Goal: Contribute content: Contribute content

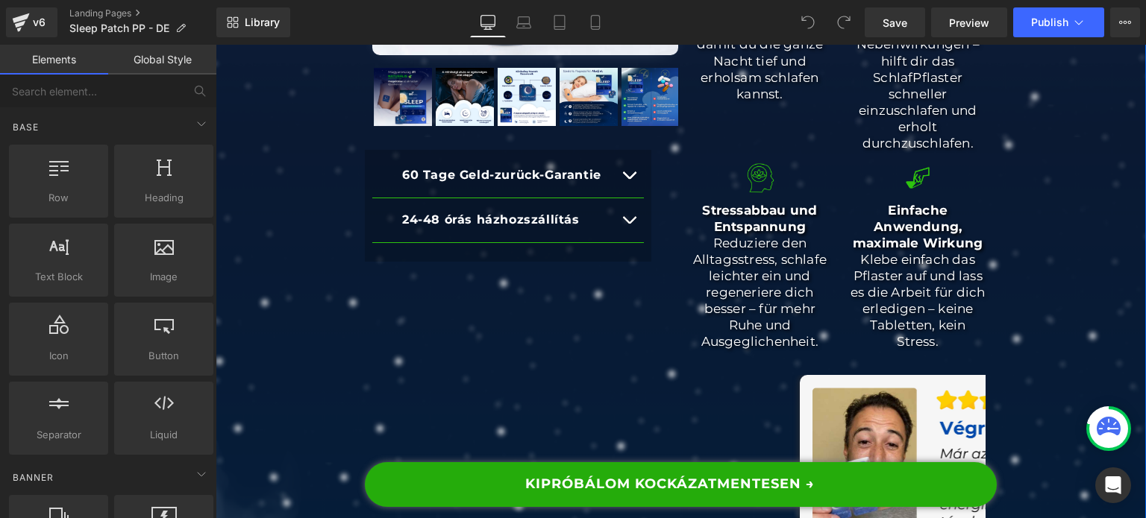
scroll to position [522, 0]
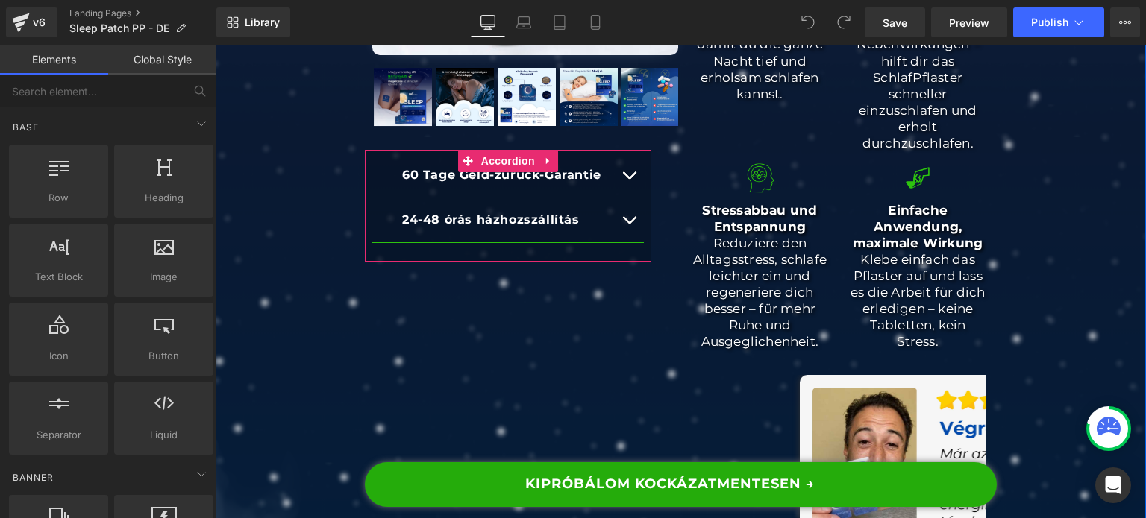
click at [618, 221] on button "button" at bounding box center [629, 220] width 30 height 44
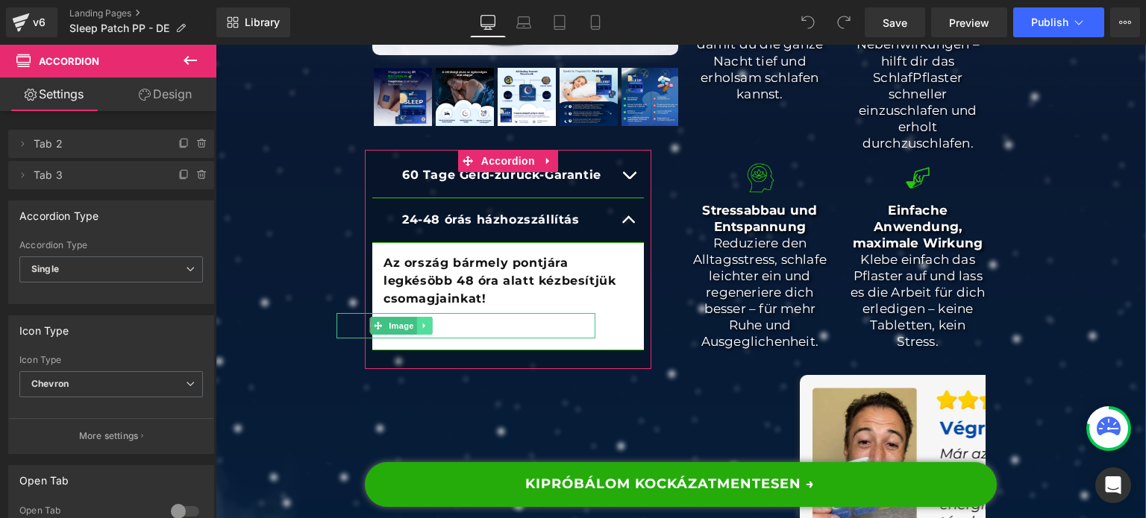
click at [420, 324] on icon at bounding box center [424, 325] width 8 height 9
click at [428, 329] on icon at bounding box center [432, 325] width 8 height 9
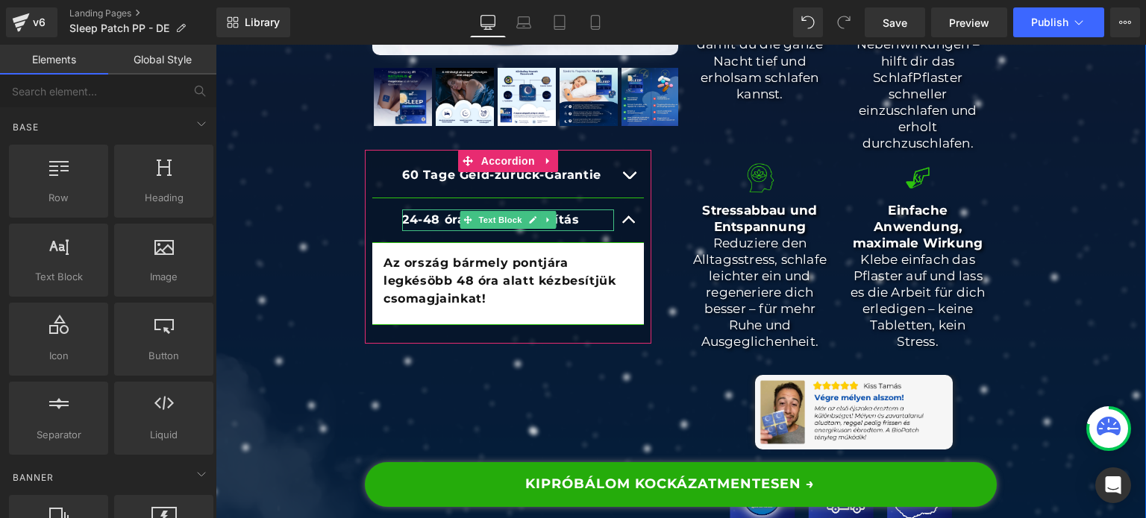
click at [439, 222] on strong "24-48 órás házhozszállítás" at bounding box center [491, 220] width 178 height 14
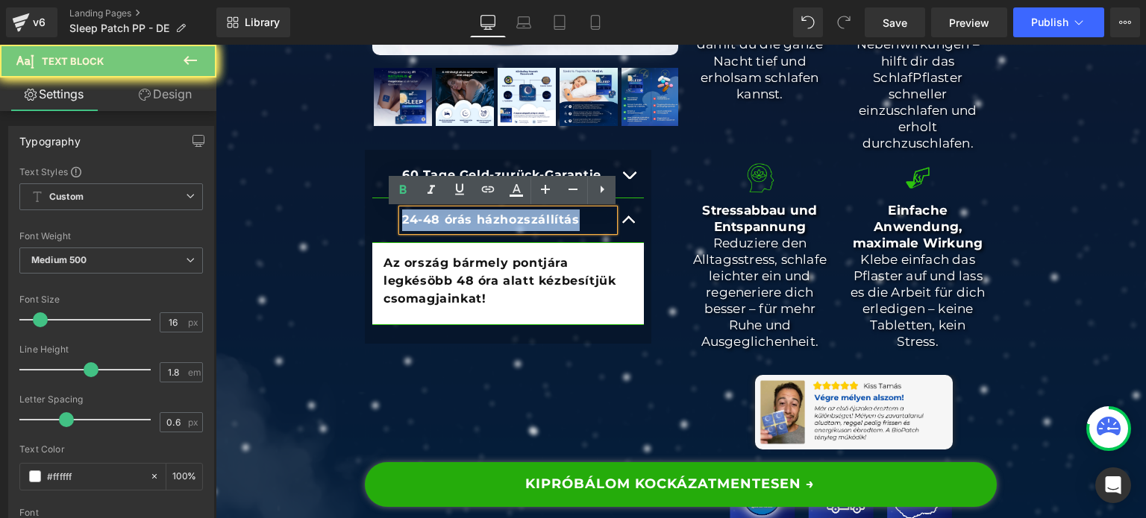
paste div
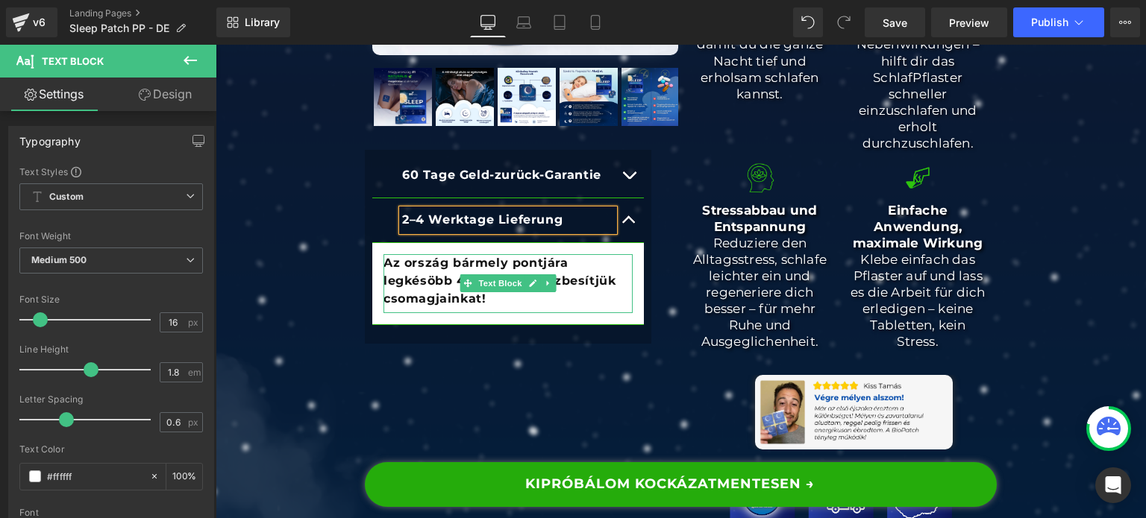
click at [407, 282] on b "Az ország bármely pontjára legkésöbb 48 óra alatt kézbesítjük csomagjainkat!" at bounding box center [499, 281] width 232 height 50
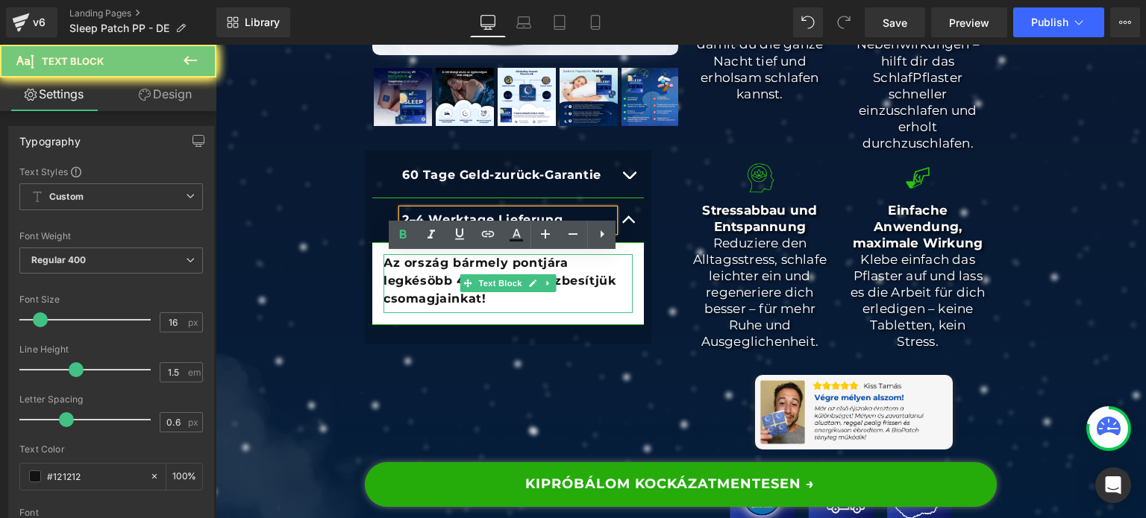
click at [407, 282] on b "Az ország bármely pontjára legkésöbb 48 óra alatt kézbesítjük csomagjainkat!" at bounding box center [499, 281] width 232 height 50
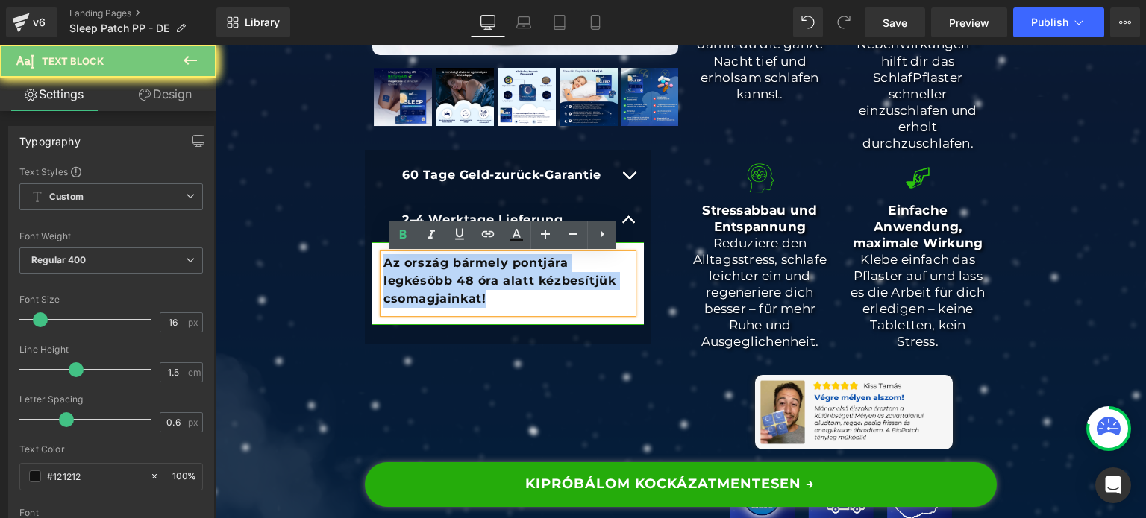
paste div
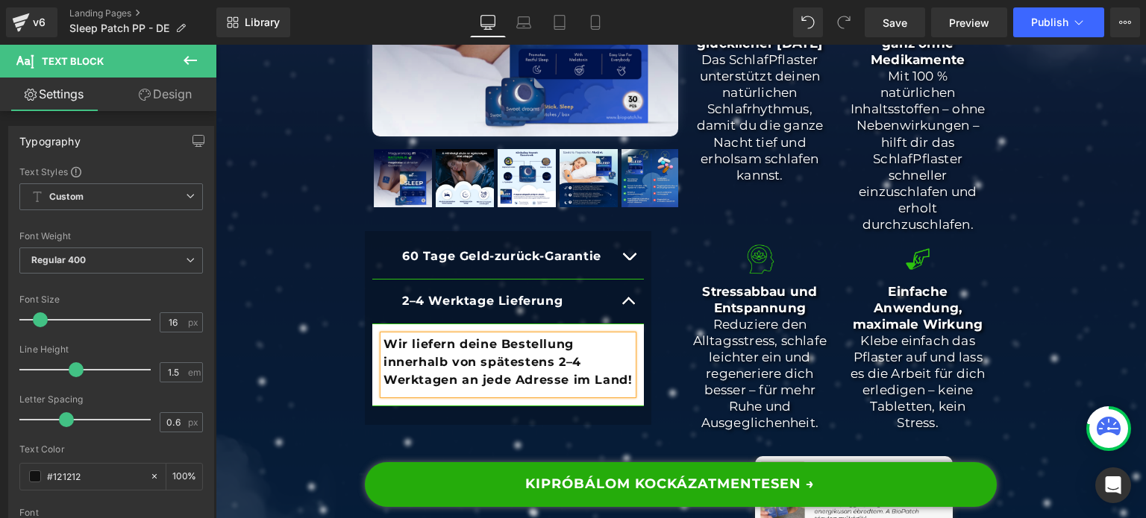
scroll to position [447, 0]
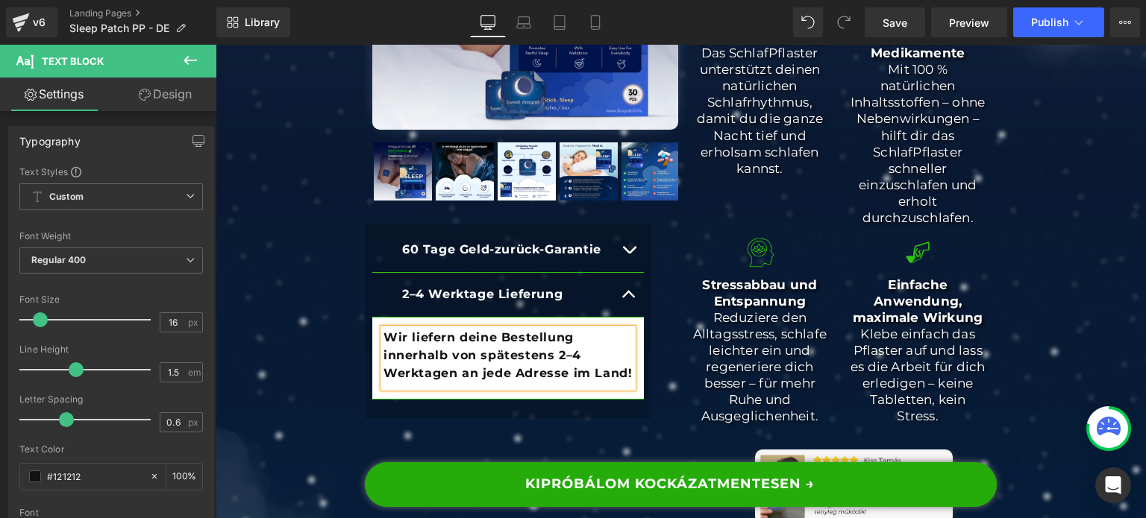
click at [629, 289] on button "button" at bounding box center [629, 295] width 30 height 44
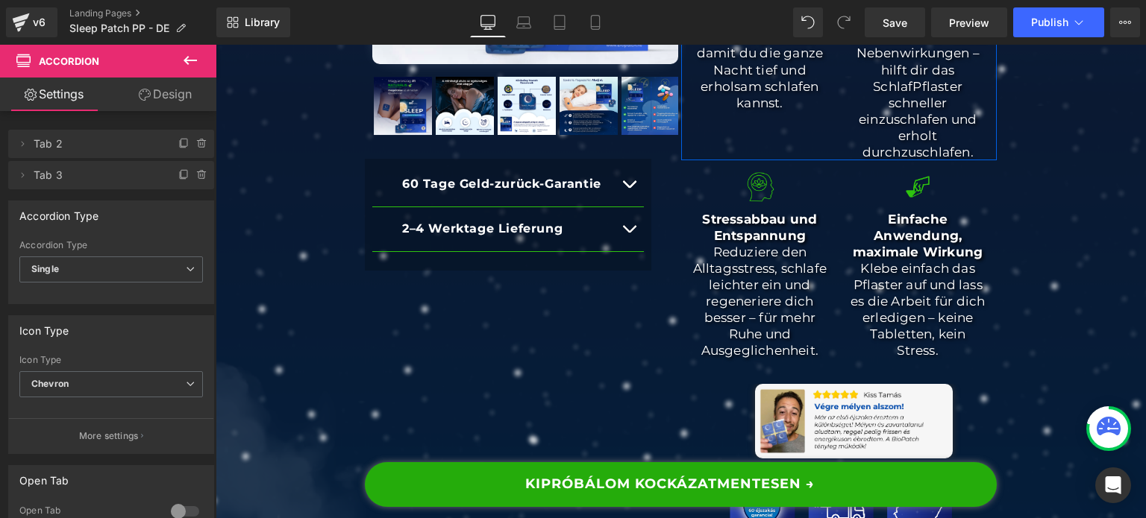
scroll to position [522, 0]
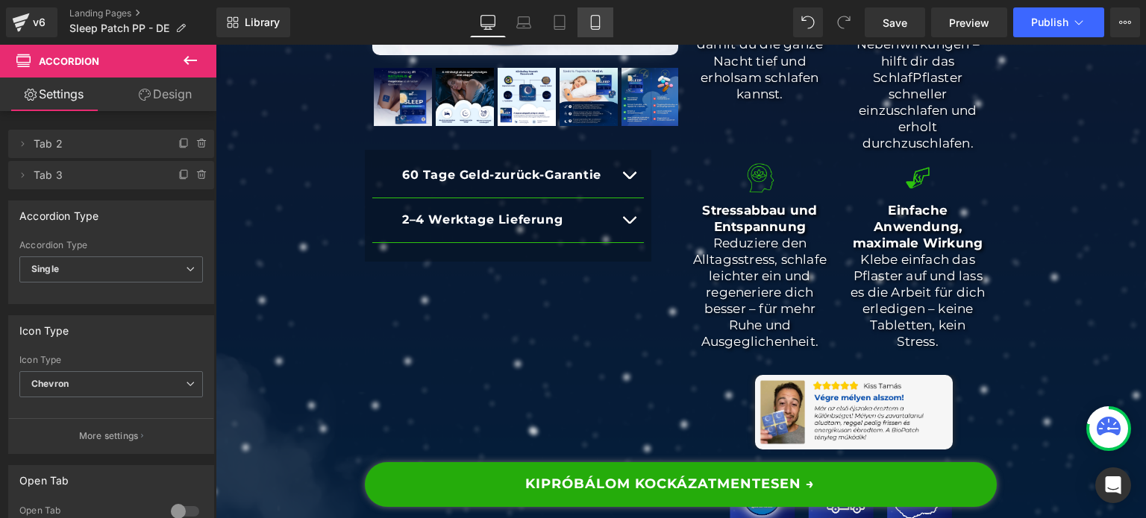
click at [586, 22] on link "Mobile" at bounding box center [595, 22] width 36 height 30
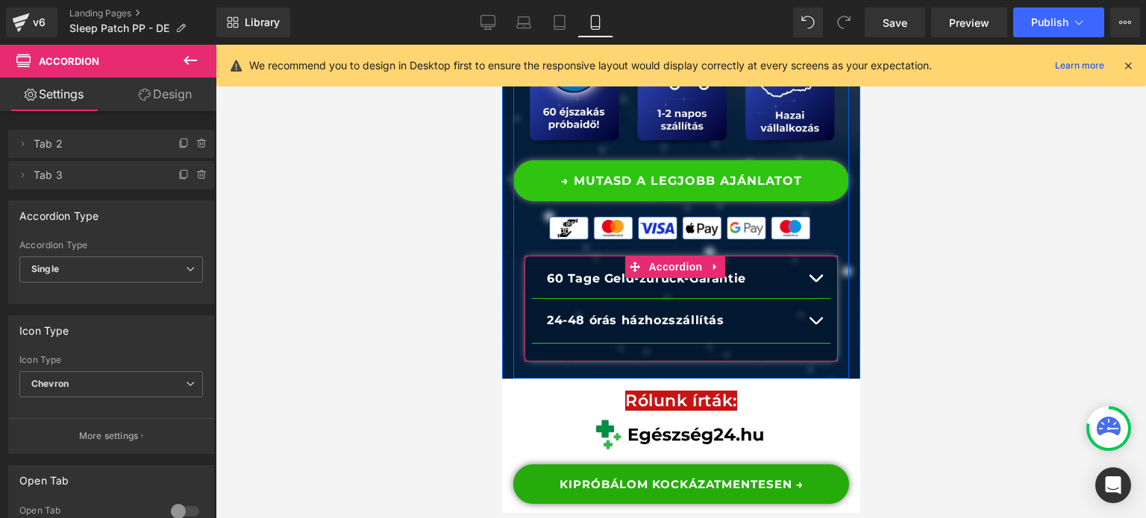
scroll to position [1268, 0]
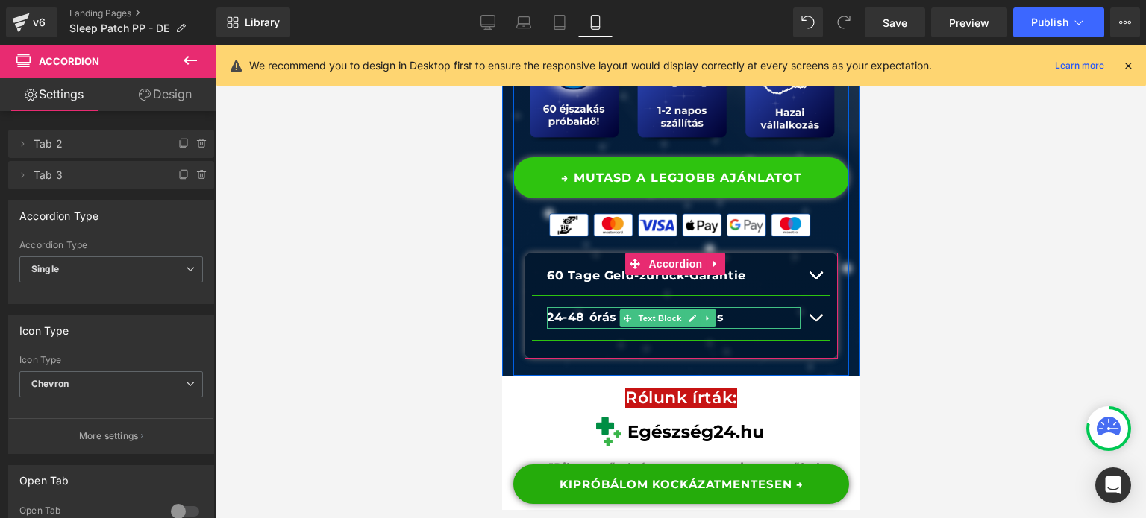
click at [558, 324] on strong "24-48 órás házhozszállítás" at bounding box center [635, 317] width 178 height 14
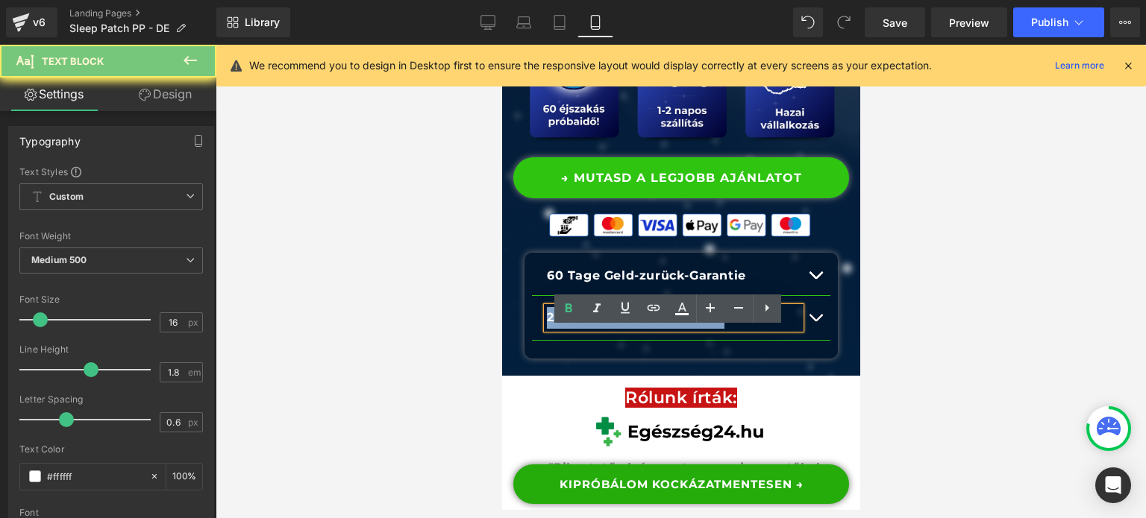
click at [558, 324] on strong "24-48 órás házhozszállítás" at bounding box center [635, 317] width 178 height 14
paste div
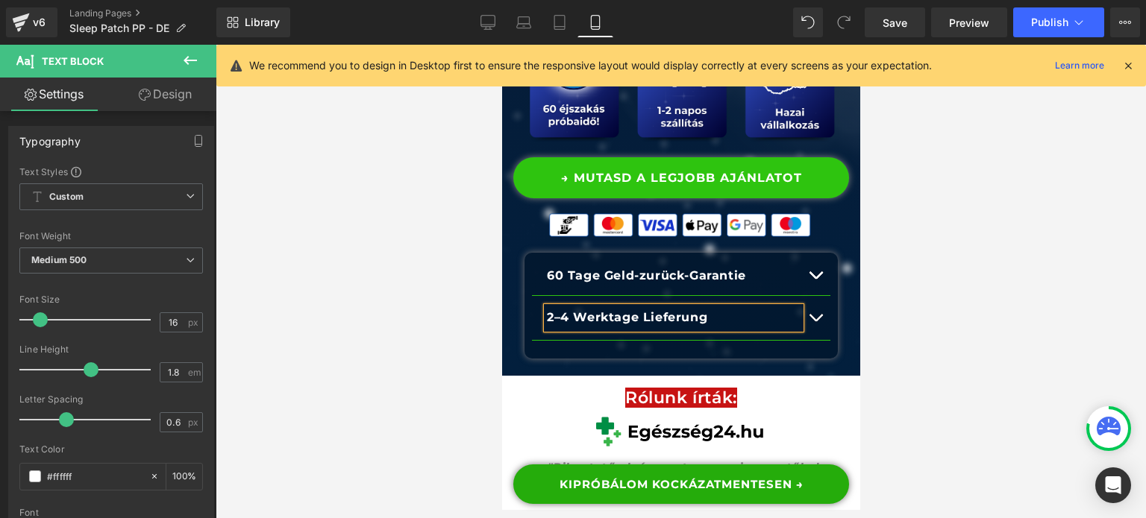
click at [814, 321] on span "button" at bounding box center [814, 321] width 0 height 0
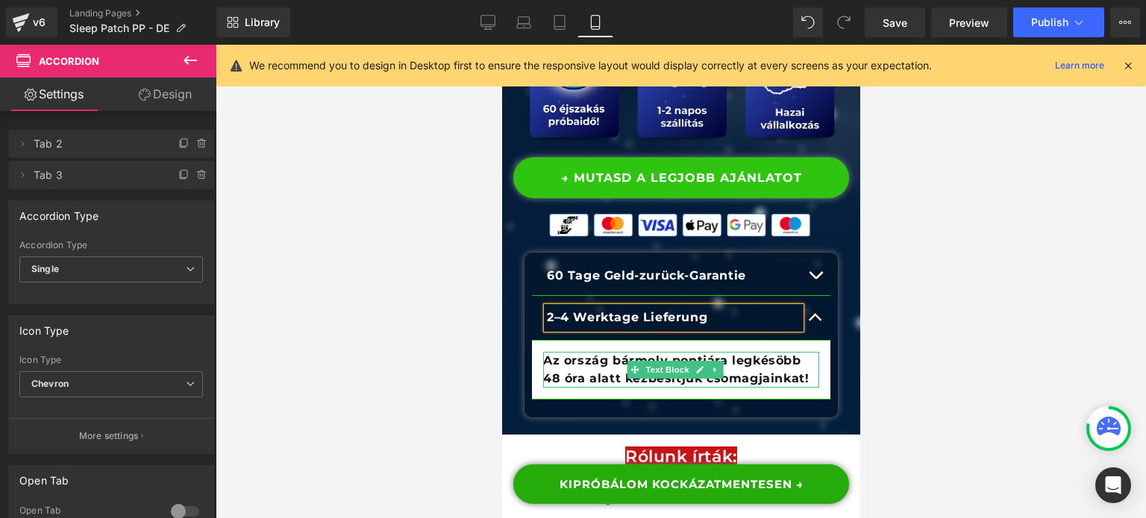
click at [745, 386] on b "Az ország bármely pontjára legkésöbb 48 óra alatt kézbesítjük csomagjainkat!" at bounding box center [675, 370] width 266 height 32
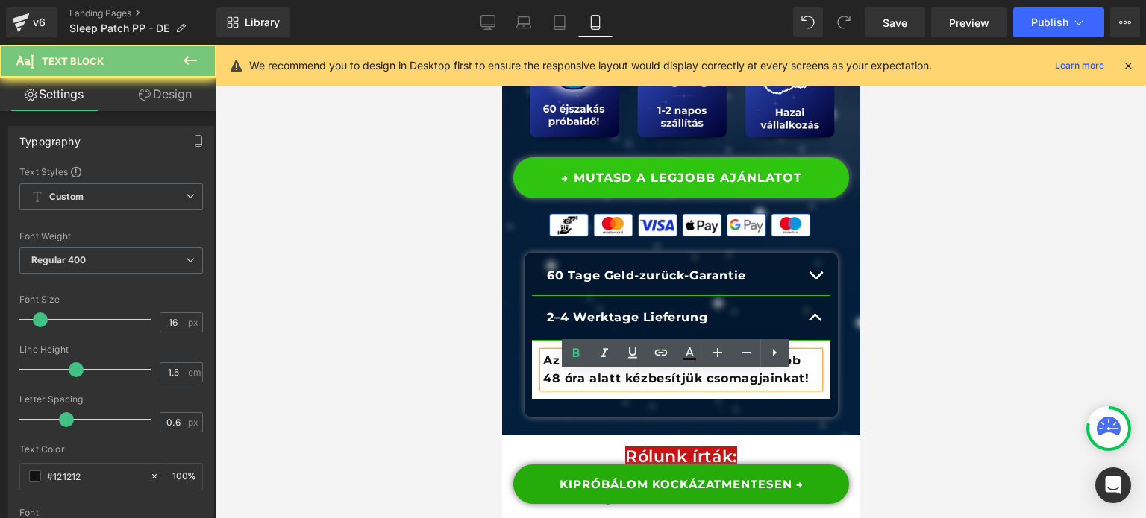
click at [745, 386] on b "Az ország bármely pontjára legkésöbb 48 óra alatt kézbesítjük csomagjainkat!" at bounding box center [675, 370] width 266 height 32
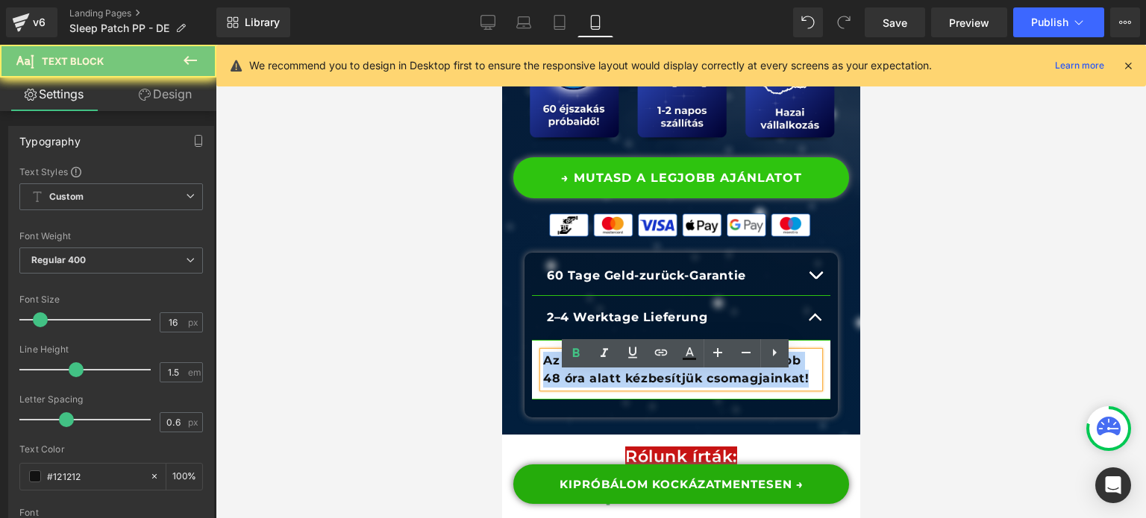
paste div
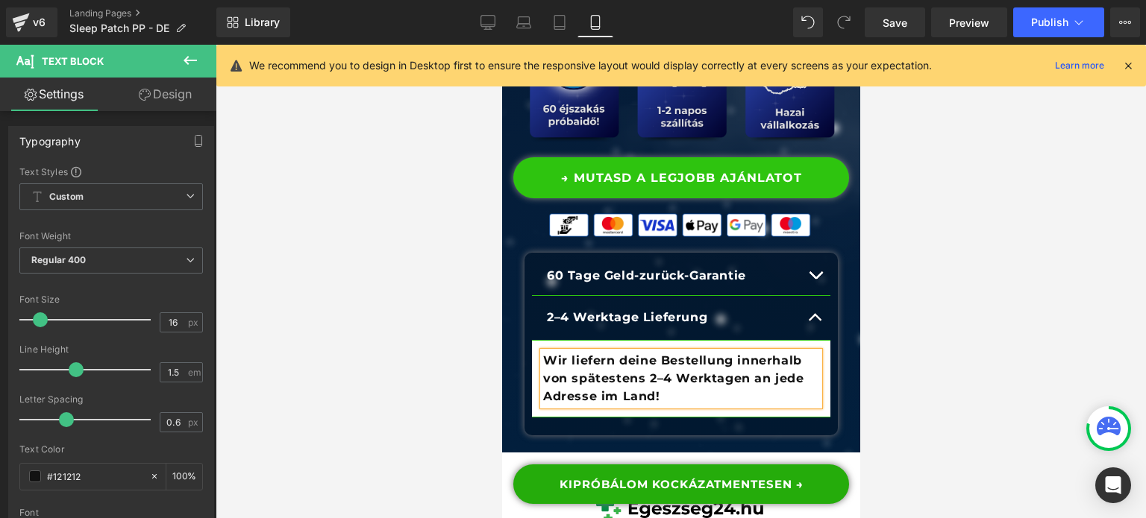
scroll to position [1119, 0]
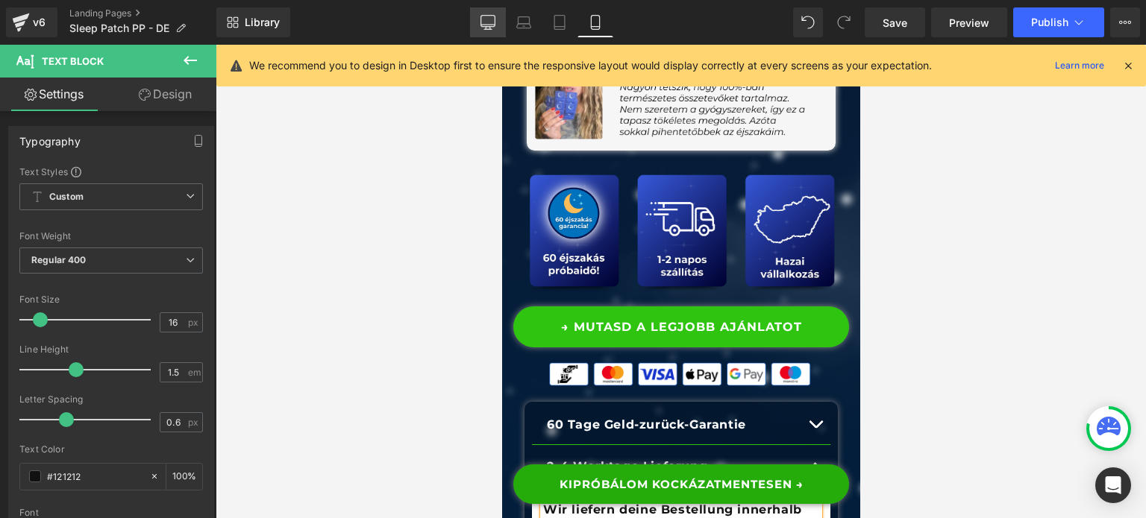
click at [477, 23] on link "Desktop" at bounding box center [488, 22] width 36 height 30
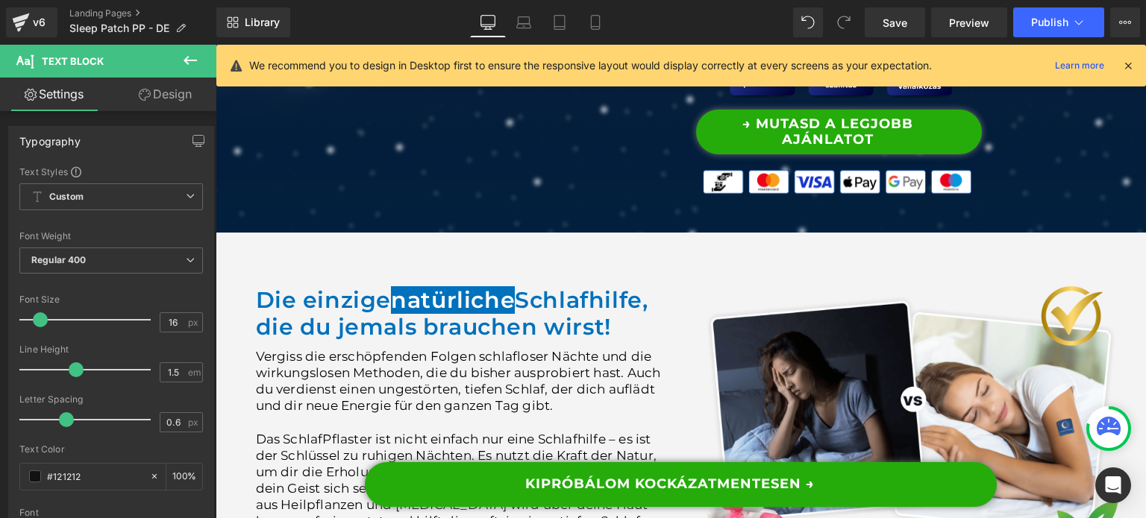
scroll to position [1193, 0]
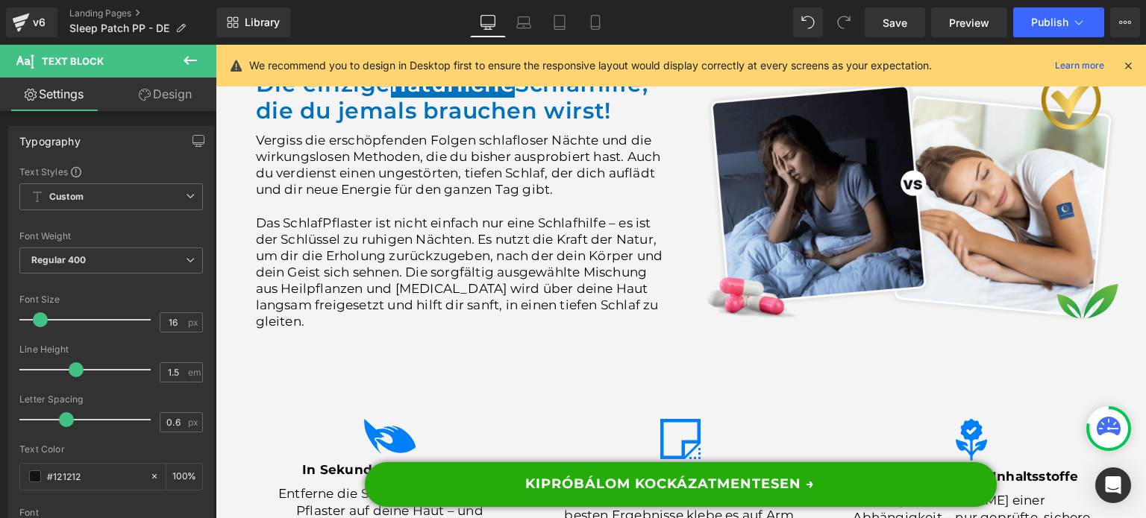
click at [1126, 62] on icon at bounding box center [1127, 65] width 13 height 13
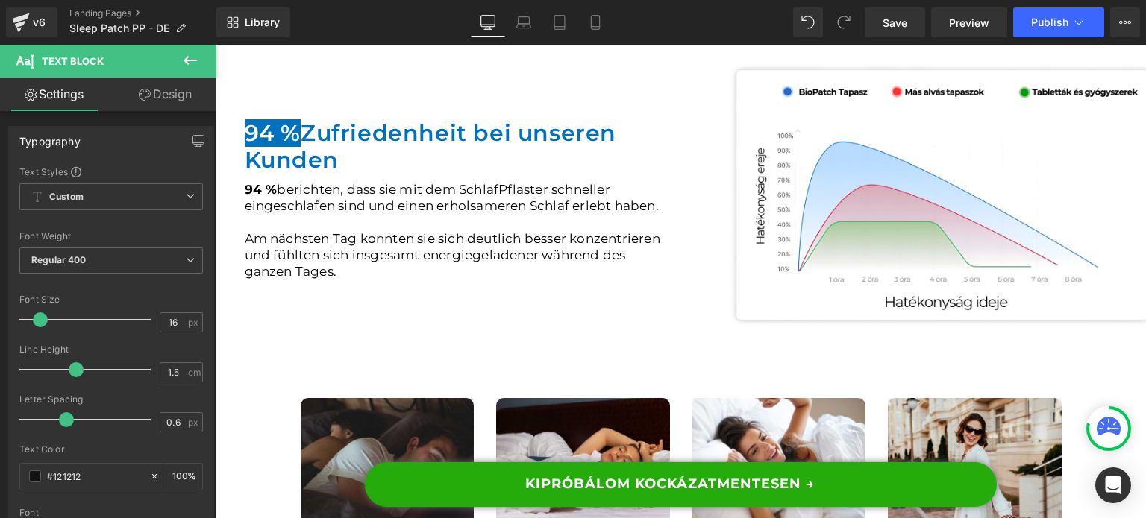
scroll to position [1865, 0]
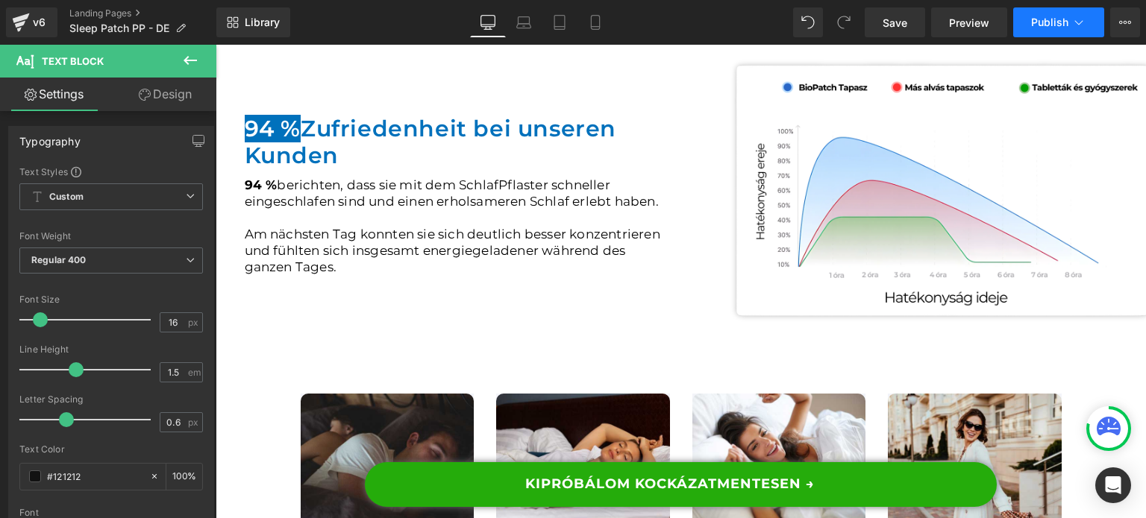
click at [1029, 22] on button "Publish" at bounding box center [1058, 22] width 91 height 30
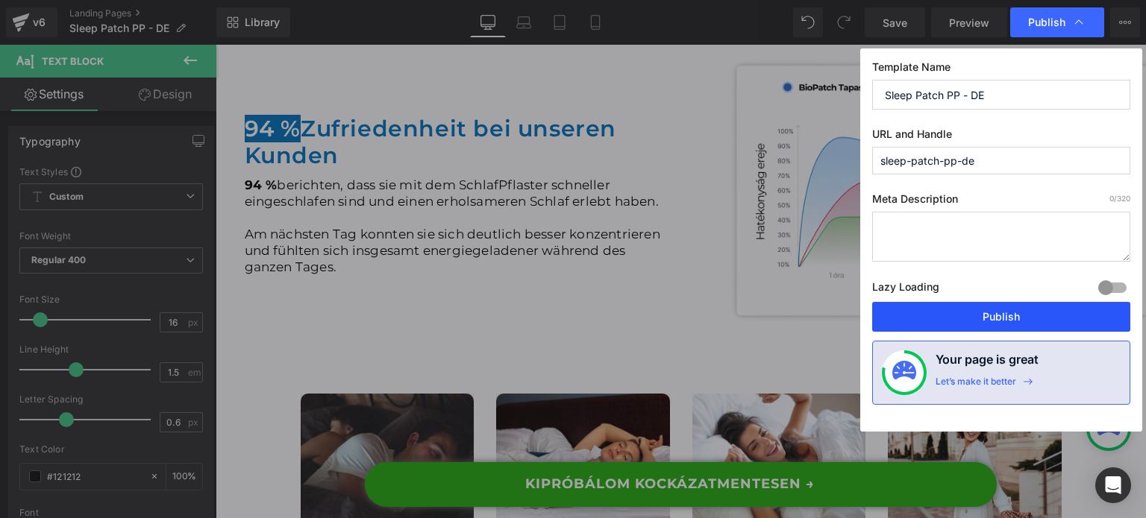
click at [991, 318] on button "Publish" at bounding box center [1001, 317] width 258 height 30
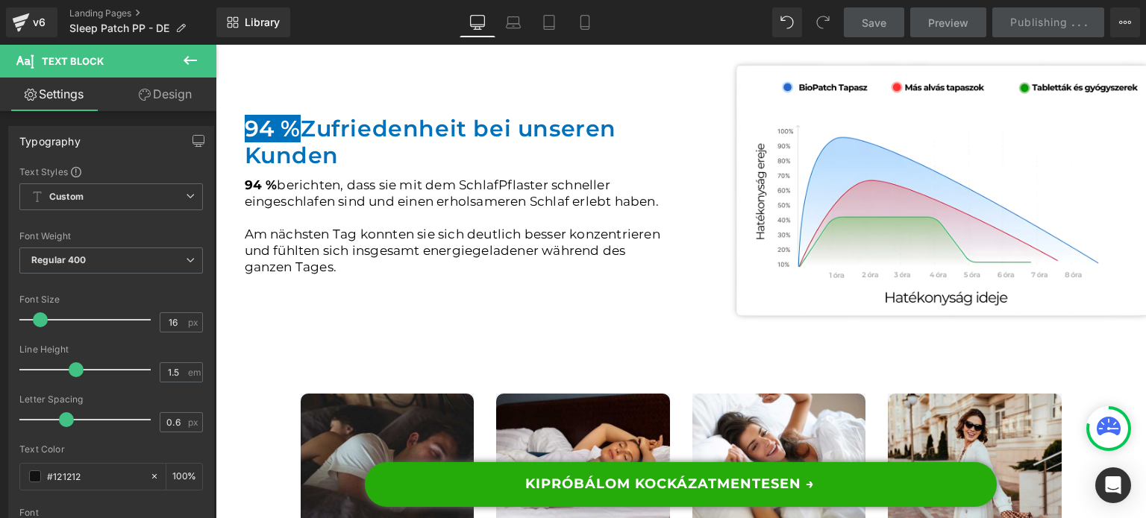
scroll to position [2387, 0]
